Goal: Task Accomplishment & Management: Manage account settings

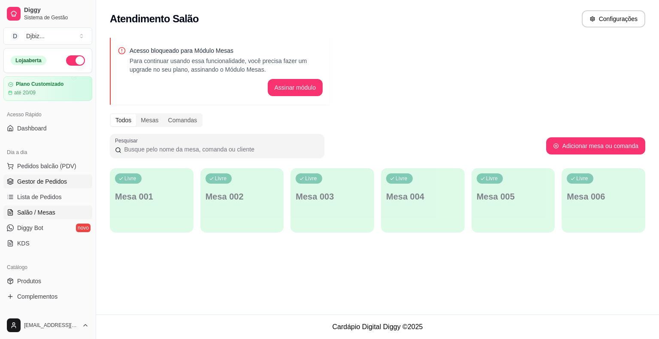
click at [52, 180] on span "Gestor de Pedidos" at bounding box center [42, 181] width 50 height 9
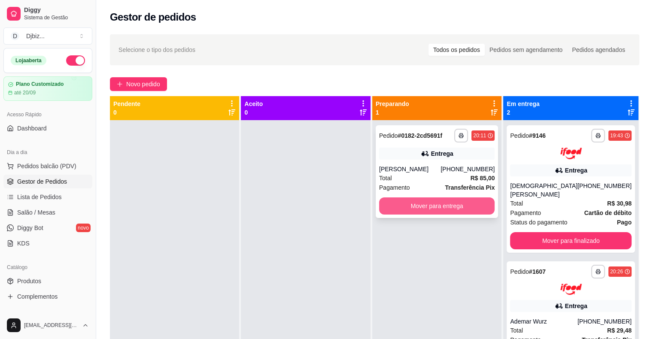
click at [482, 202] on button "Mover para entrega" at bounding box center [436, 205] width 115 height 17
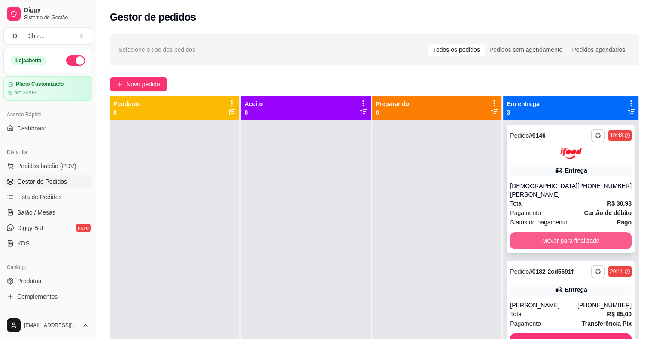
click at [573, 232] on button "Mover para finalizado" at bounding box center [570, 240] width 121 height 17
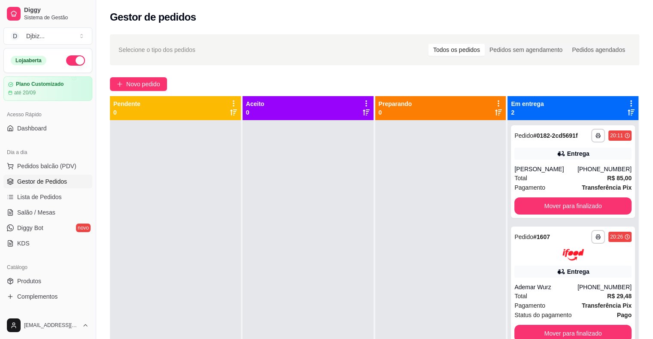
click at [573, 225] on div "**********" at bounding box center [572, 289] width 131 height 339
click at [564, 208] on button "Mover para finalizado" at bounding box center [572, 205] width 117 height 17
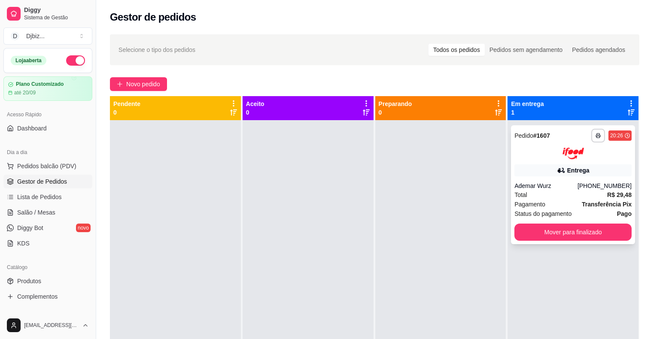
click at [564, 207] on div "Pagamento Transferência Pix" at bounding box center [572, 204] width 117 height 9
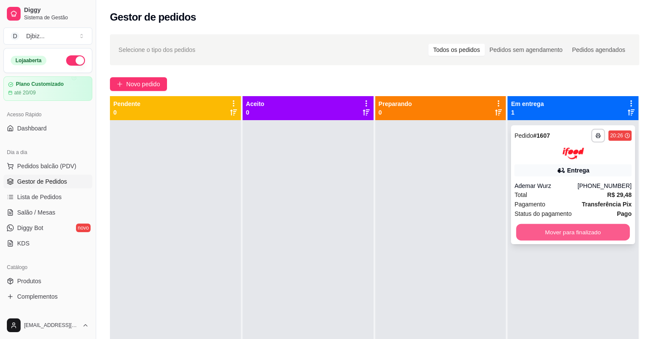
click at [549, 237] on button "Mover para finalizado" at bounding box center [573, 232] width 114 height 17
